Goal: Information Seeking & Learning: Learn about a topic

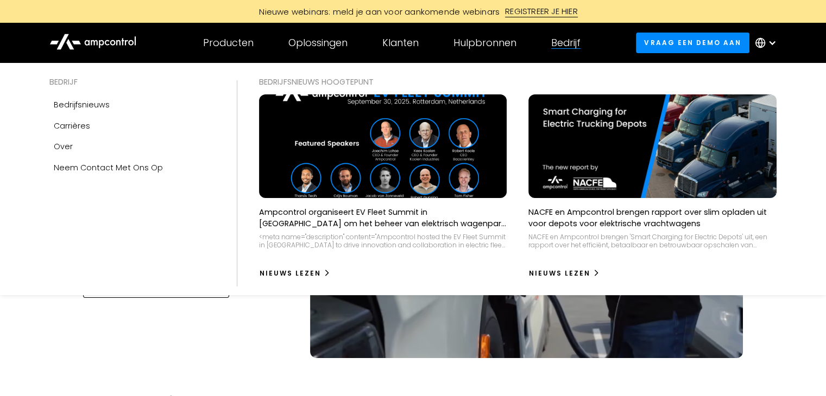
click at [573, 44] on div "Bedrijf" at bounding box center [565, 43] width 29 height 12
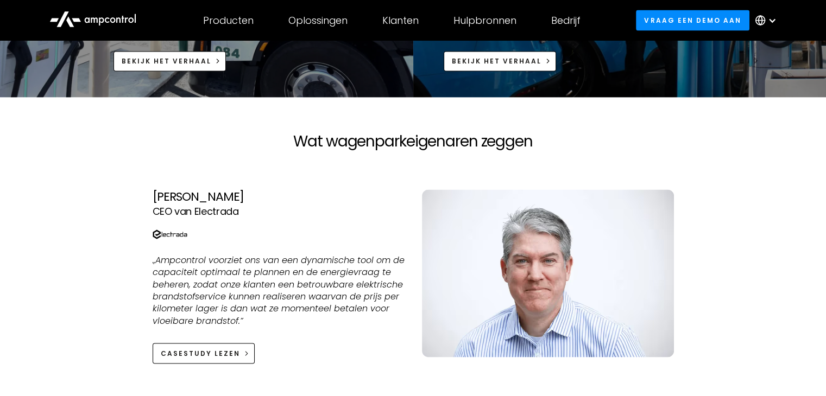
scroll to position [2117, 0]
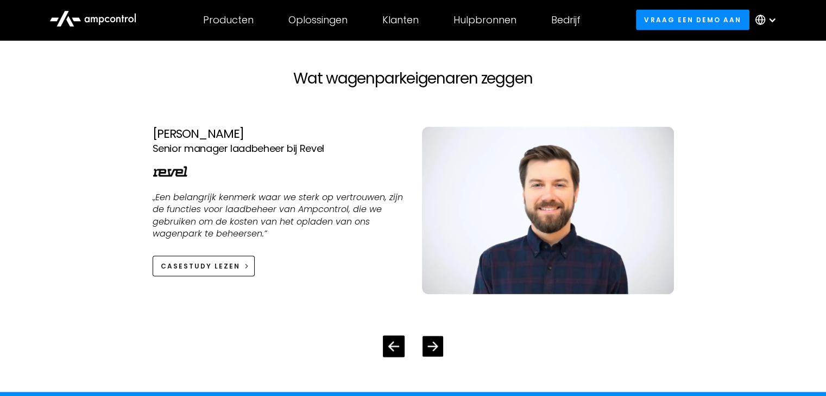
click at [436, 346] on icon "Next slide" at bounding box center [432, 346] width 10 height 9
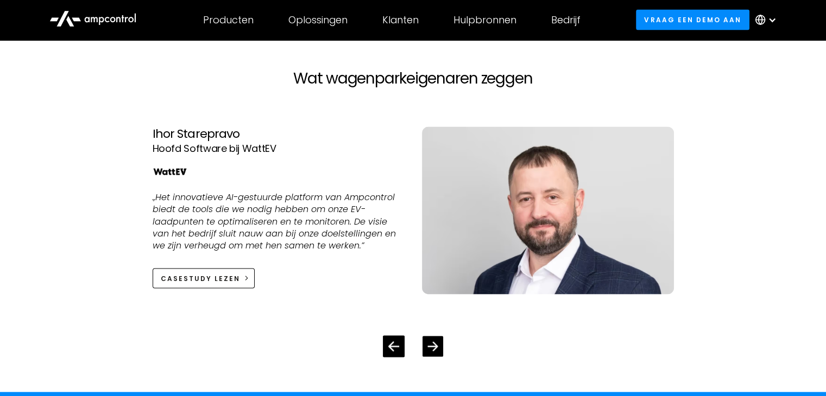
click at [436, 346] on icon "Next slide" at bounding box center [432, 346] width 10 height 9
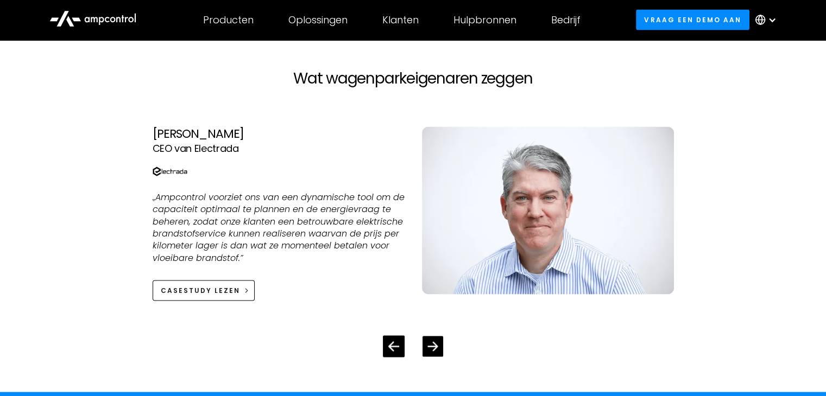
click at [436, 346] on icon "Next slide" at bounding box center [432, 346] width 10 height 9
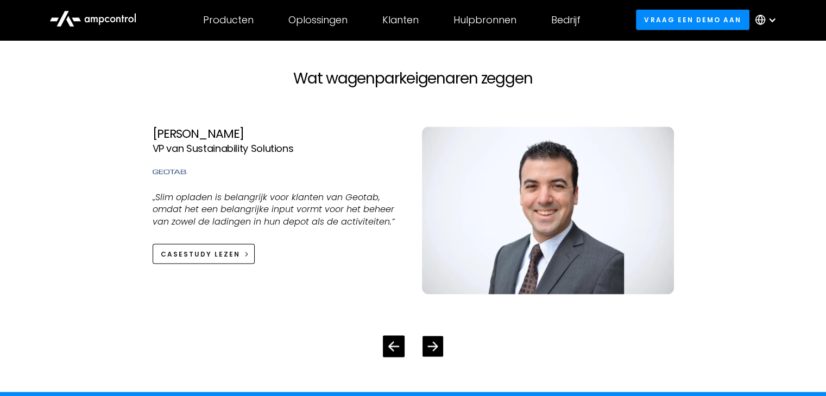
click at [436, 346] on icon "Next slide" at bounding box center [432, 346] width 10 height 9
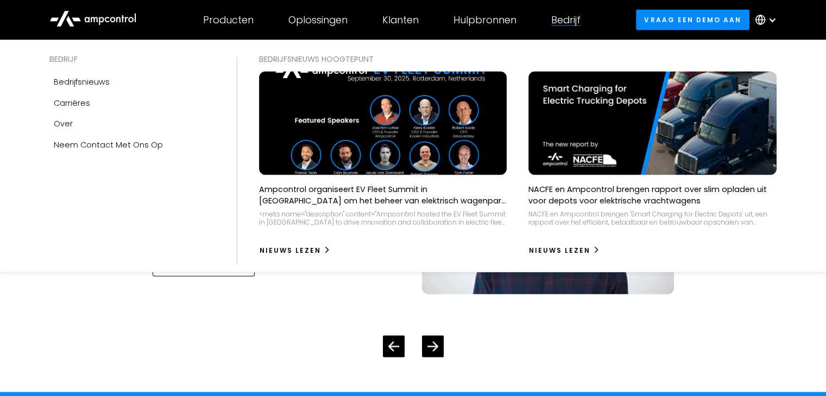
click at [570, 27] on div "Bedrijf BEDRIJF Bedrijfsnieuws Carrières Over Neem contact met ons op BEDRIJFSN…" at bounding box center [566, 20] width 64 height 38
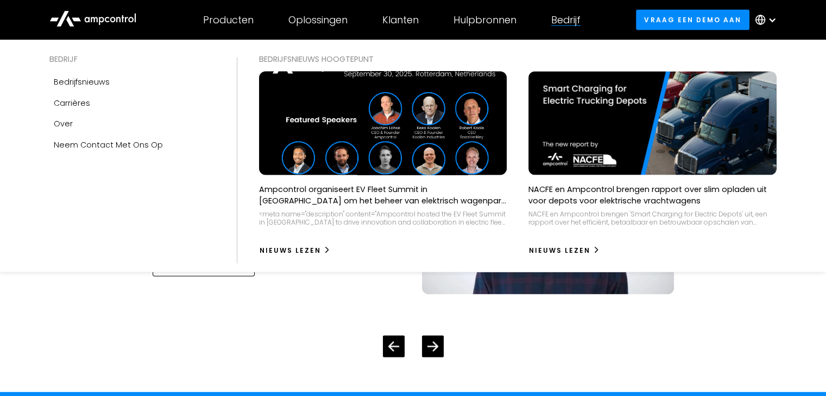
click at [339, 96] on img at bounding box center [382, 124] width 273 height 114
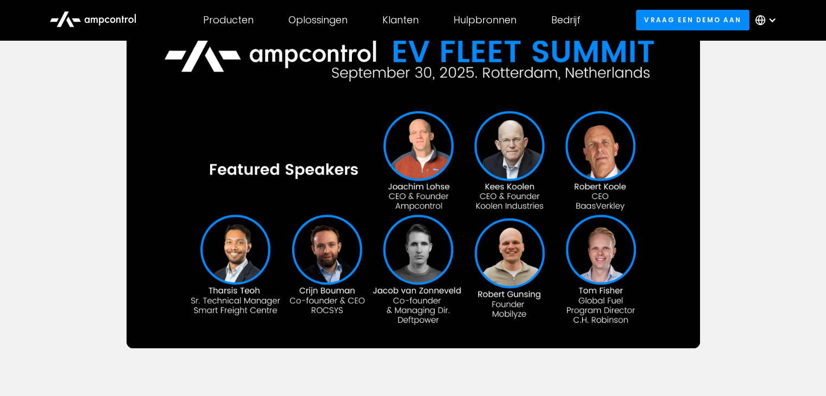
scroll to position [217, 0]
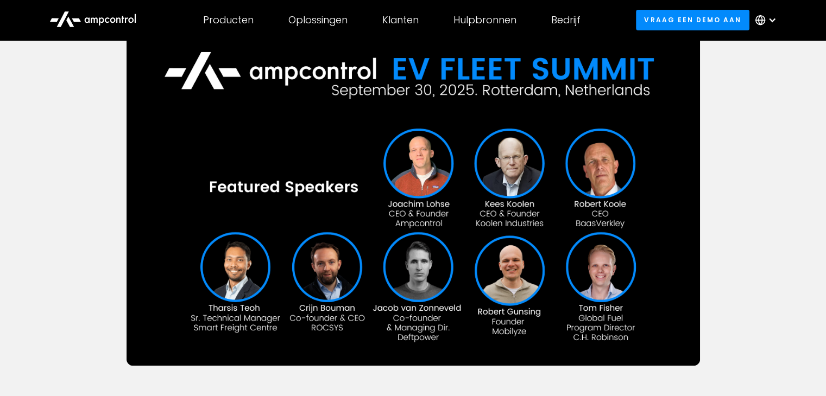
click at [741, 80] on div "Company News Ampcontrol organiseert EV Fleet Summit in [GEOGRAPHIC_DATA] om het…" at bounding box center [413, 120] width 826 height 595
